Goal: Complete application form: Complete application form

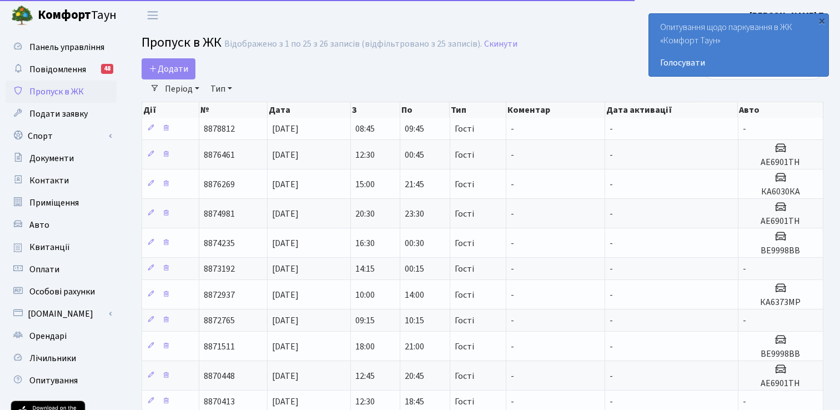
select select "25"
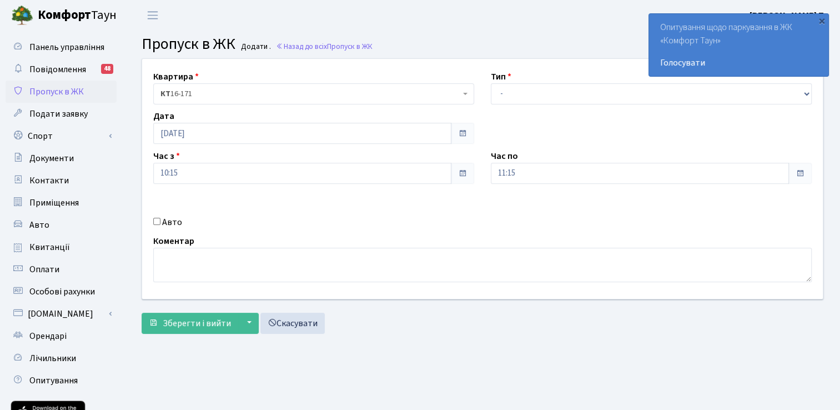
click at [155, 221] on input "Авто" at bounding box center [156, 221] width 7 height 7
checkbox input "true"
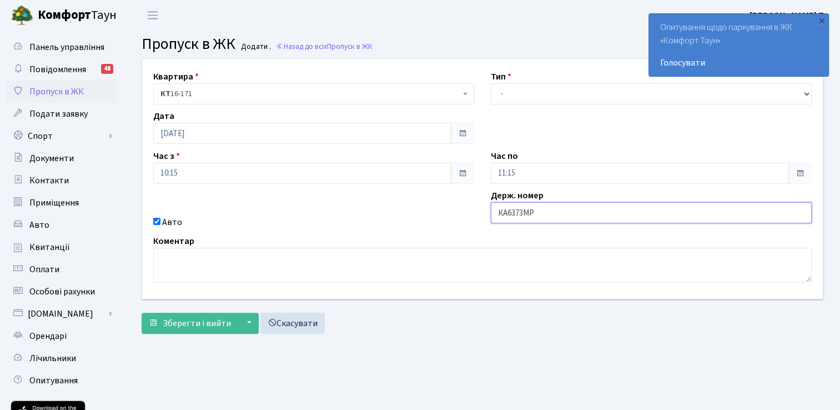
type input "КА6373МР"
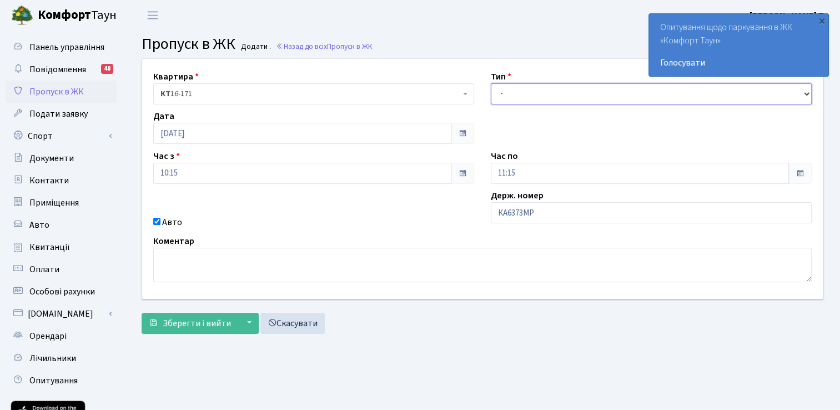
click at [541, 93] on select "- Доставка Таксі Гості Сервіс" at bounding box center [651, 93] width 321 height 21
select select "3"
click at [491, 83] on select "- Доставка Таксі Гості Сервіс" at bounding box center [651, 93] width 321 height 21
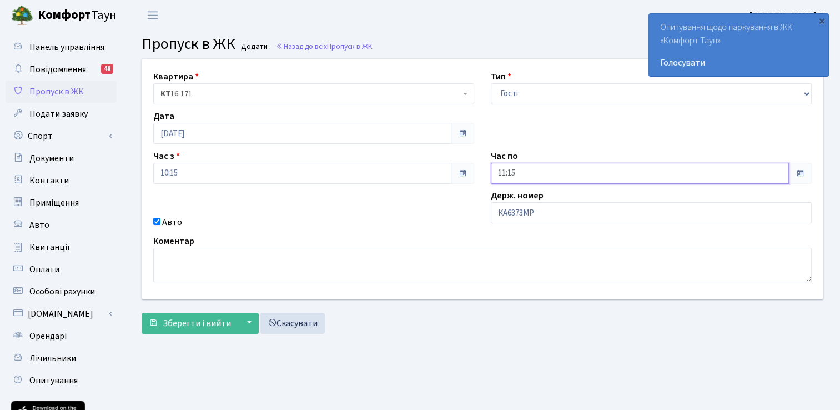
click at [565, 172] on input "11:15" at bounding box center [640, 173] width 298 height 21
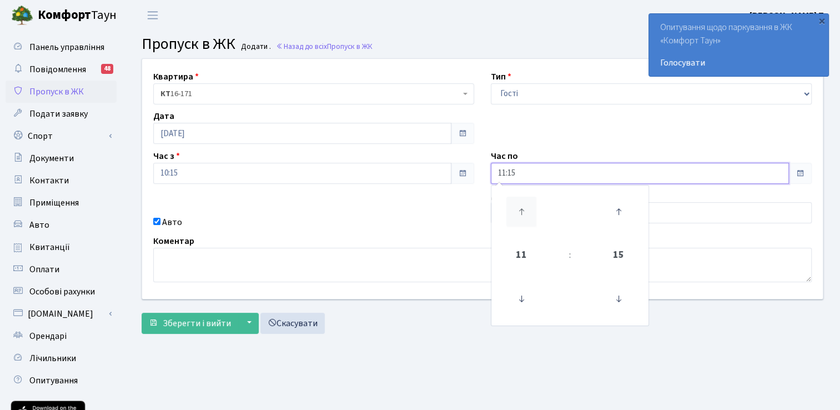
click at [525, 205] on icon at bounding box center [521, 212] width 30 height 30
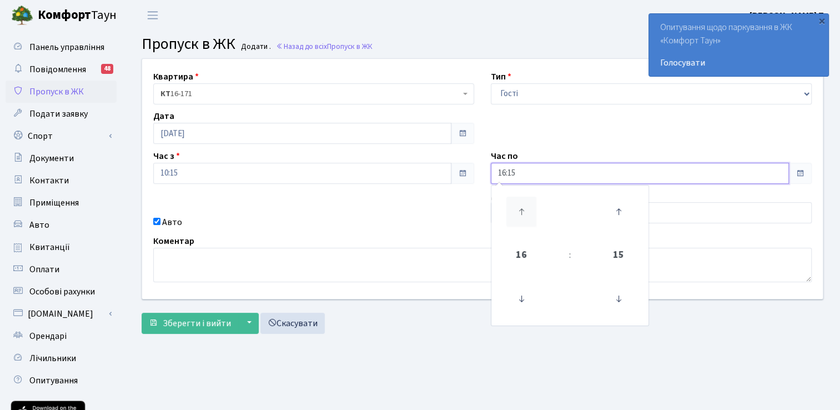
click at [525, 205] on icon at bounding box center [521, 212] width 30 height 30
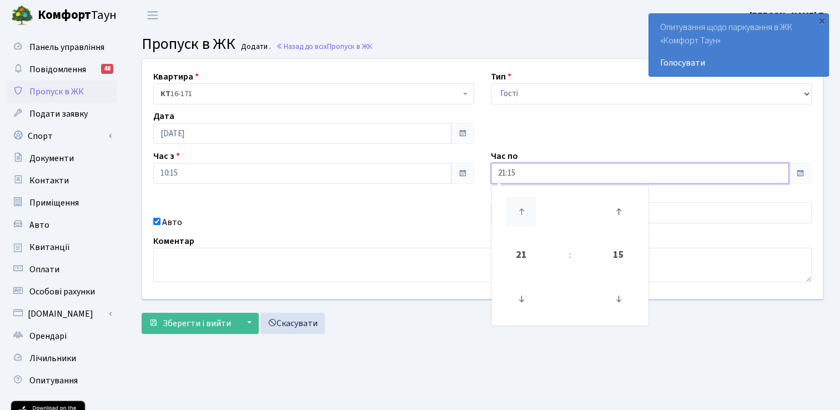
click at [525, 205] on icon at bounding box center [521, 212] width 30 height 30
click at [523, 205] on icon at bounding box center [521, 212] width 30 height 30
click at [518, 302] on icon at bounding box center [521, 299] width 30 height 30
click at [622, 213] on icon at bounding box center [618, 212] width 30 height 30
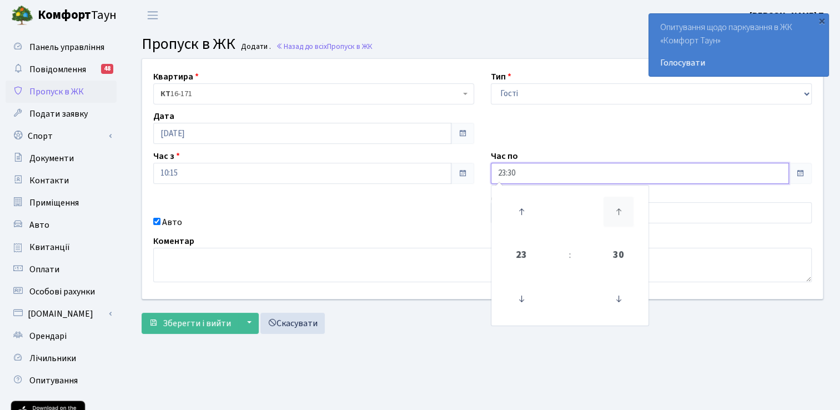
click at [621, 210] on icon at bounding box center [618, 212] width 30 height 30
click at [526, 300] on icon at bounding box center [521, 299] width 30 height 30
click at [622, 295] on icon at bounding box center [618, 299] width 30 height 30
type input "22:45"
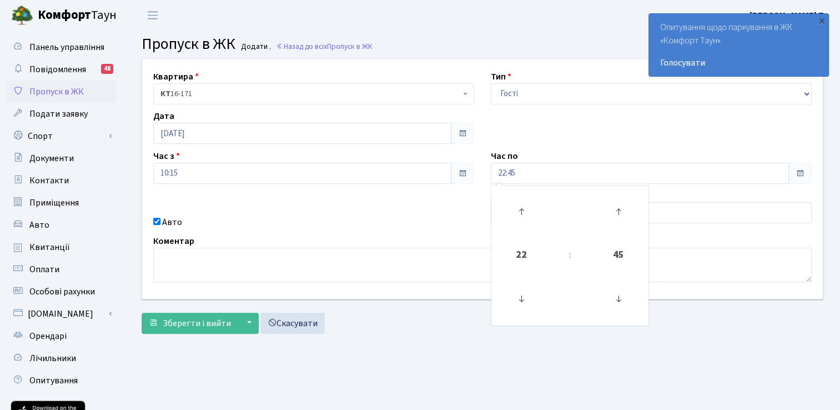
click at [387, 349] on main "Admin Пропуск в ЖК Додати Пропуск в ЖК Додати . Назад до всіх Пропуск в ЖК Квар…" at bounding box center [482, 251] width 715 height 441
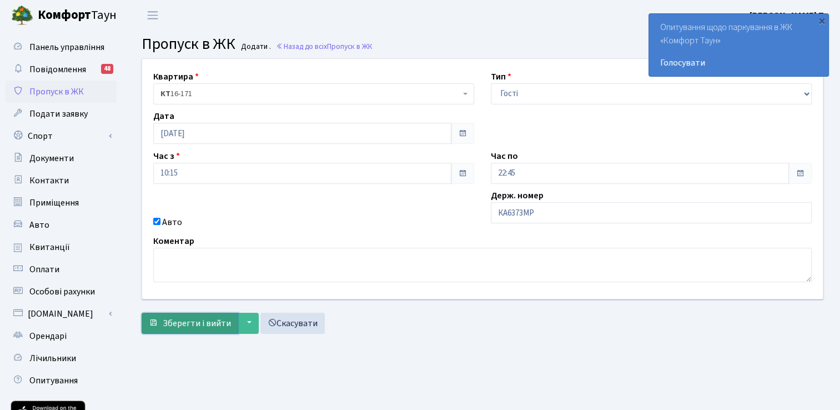
click at [189, 324] on span "Зберегти і вийти" at bounding box center [197, 323] width 68 height 12
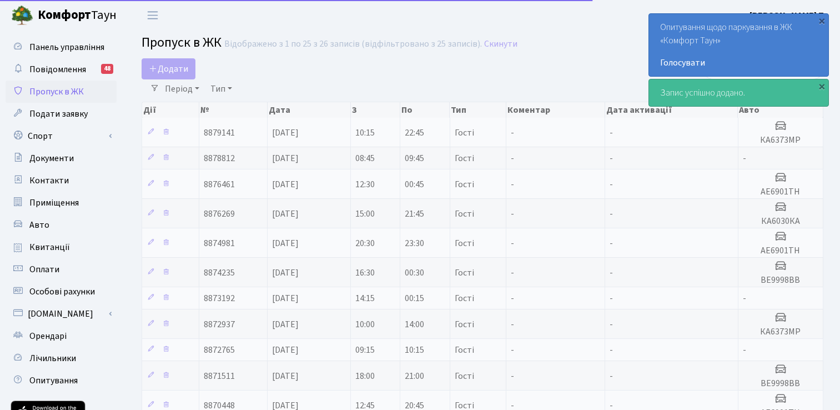
select select "25"
